Goal: Information Seeking & Learning: Learn about a topic

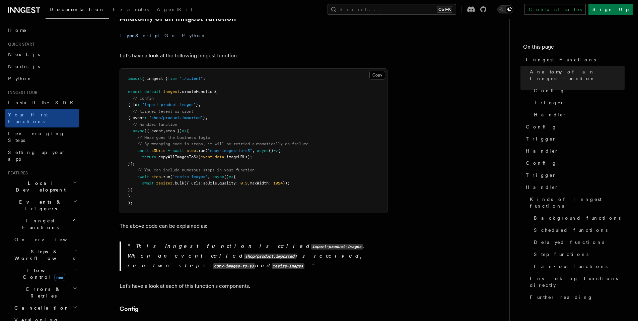
click at [157, 76] on span "{ inngest }" at bounding box center [155, 78] width 26 height 5
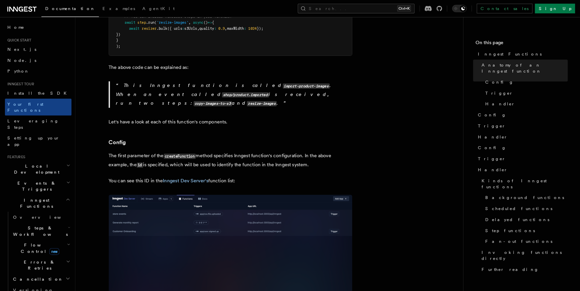
scroll to position [335, 0]
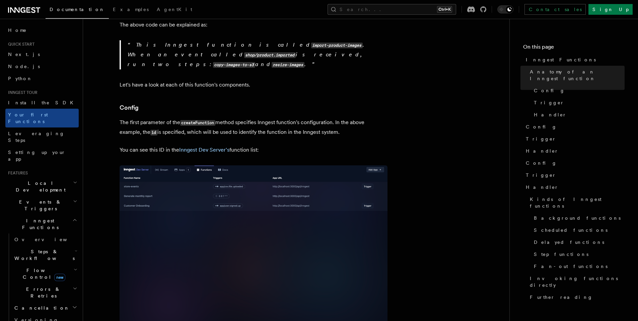
click at [234, 172] on img at bounding box center [254, 244] width 268 height 159
click at [212, 165] on img at bounding box center [254, 244] width 268 height 159
click at [228, 172] on img at bounding box center [254, 244] width 268 height 159
click at [239, 194] on img at bounding box center [254, 244] width 268 height 159
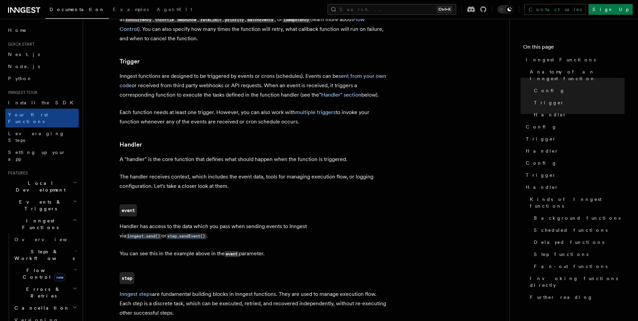
scroll to position [667, 0]
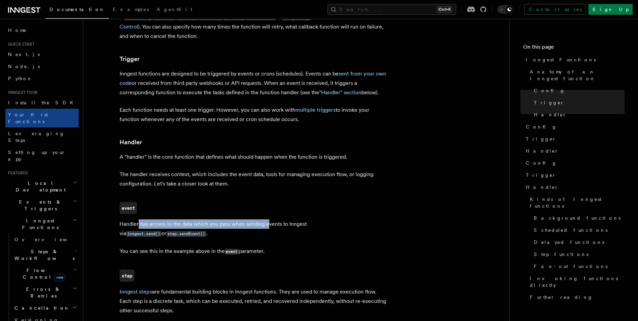
drag, startPoint x: 139, startPoint y: 197, endPoint x: 269, endPoint y: 199, distance: 130.6
click at [269, 219] on p "Handler has access to the data which you pass when sending events to Inngest vi…" at bounding box center [254, 228] width 268 height 19
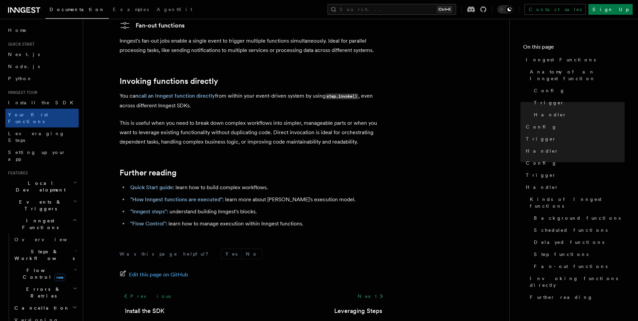
scroll to position [1321, 0]
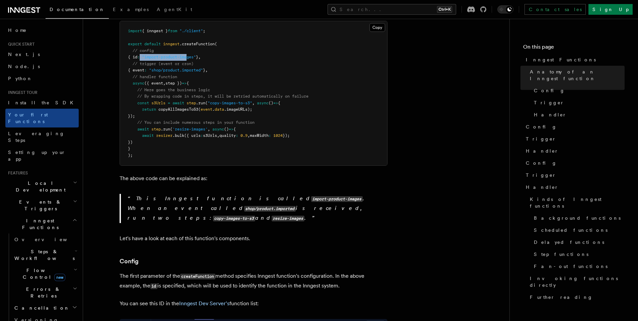
scroll to position [167, 0]
